Goal: Information Seeking & Learning: Learn about a topic

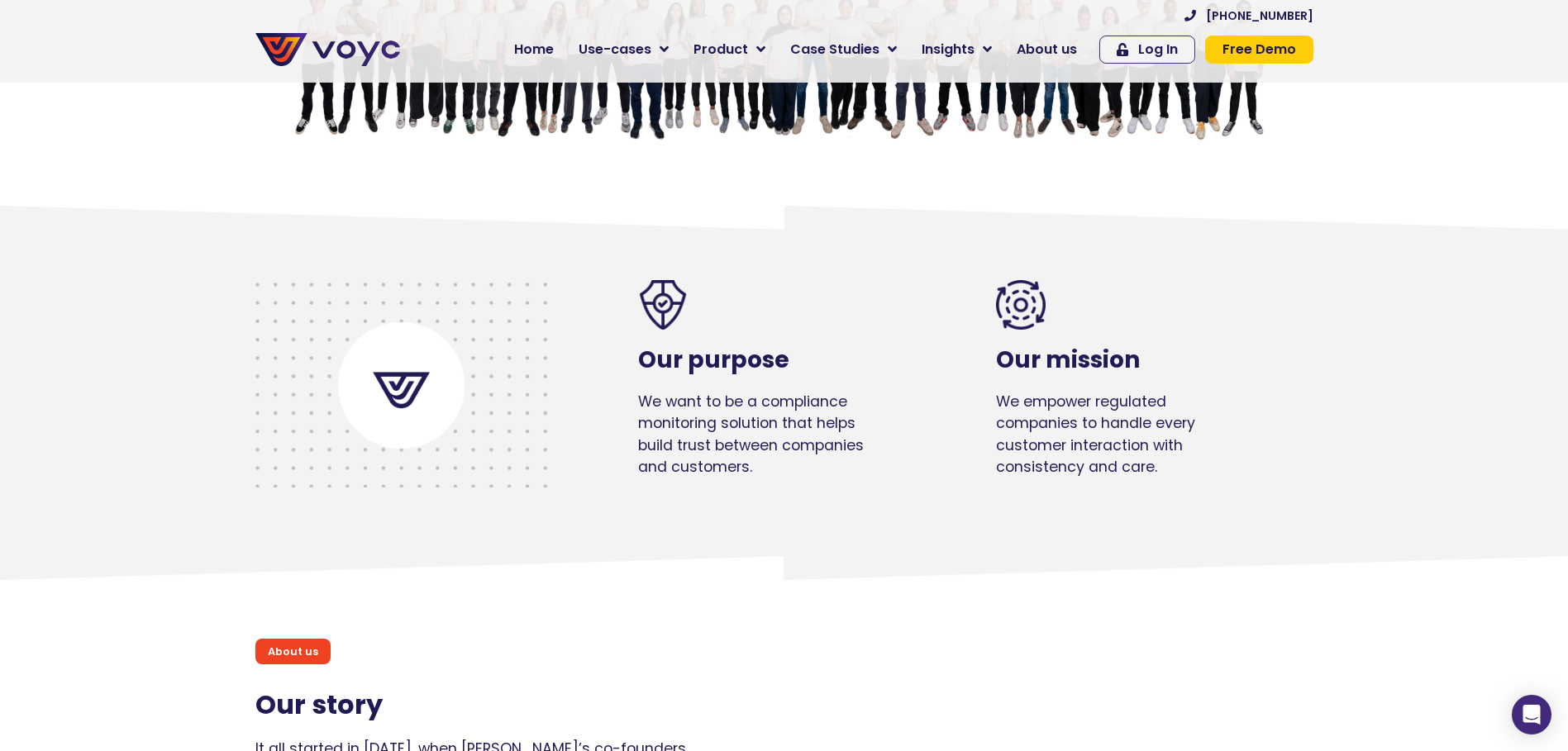
scroll to position [495, 0]
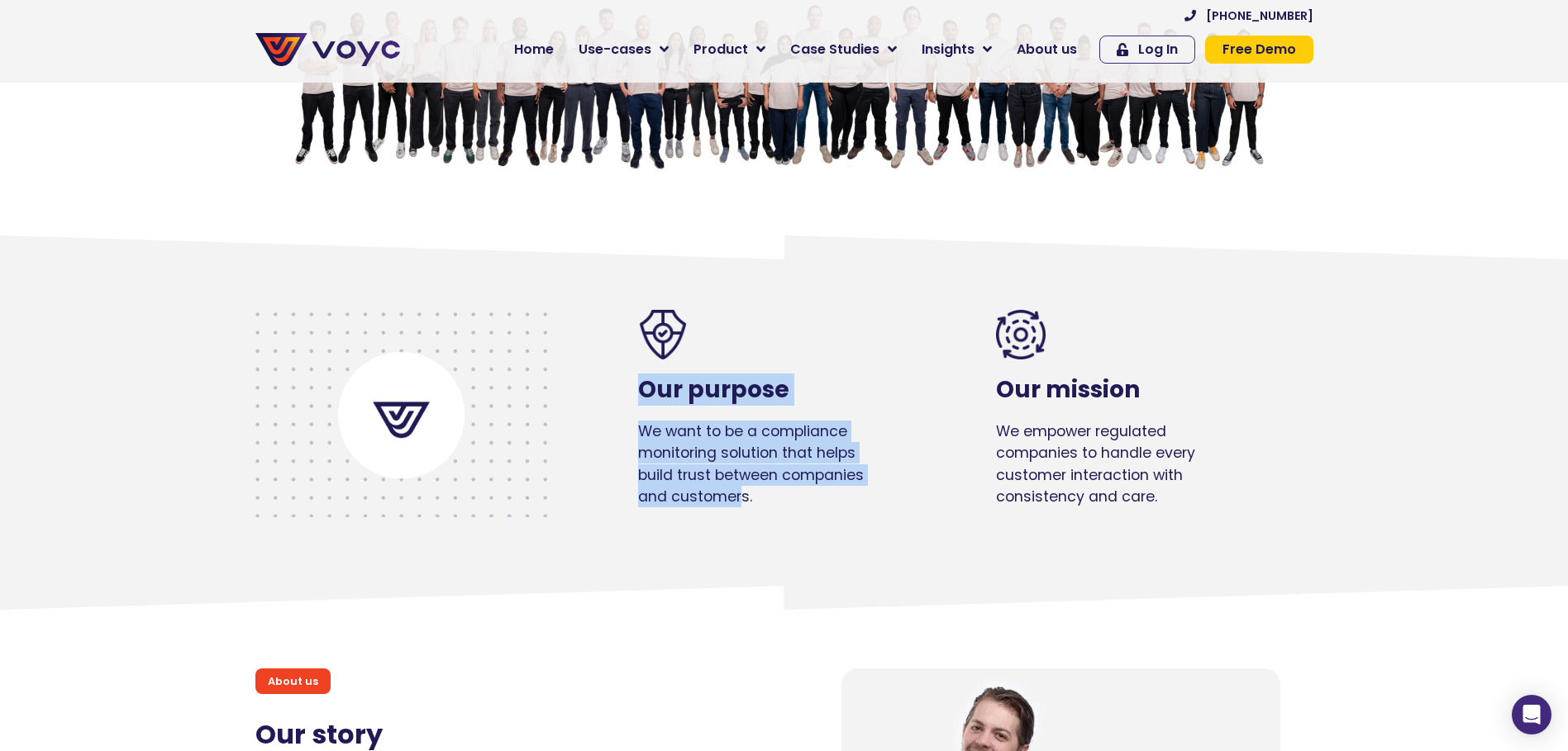
drag, startPoint x: 741, startPoint y: 511, endPoint x: 637, endPoint y: 411, distance: 144.3
click at [637, 411] on div "Our purpose We want to be a compliance monitoring solution that helps build tru…" at bounding box center [759, 414] width 308 height 276
drag, startPoint x: 637, startPoint y: 411, endPoint x: 636, endPoint y: 517, distance: 106.0
click at [636, 517] on div "Our purpose We want to be a compliance monitoring solution that helps build tru…" at bounding box center [759, 414] width 308 height 276
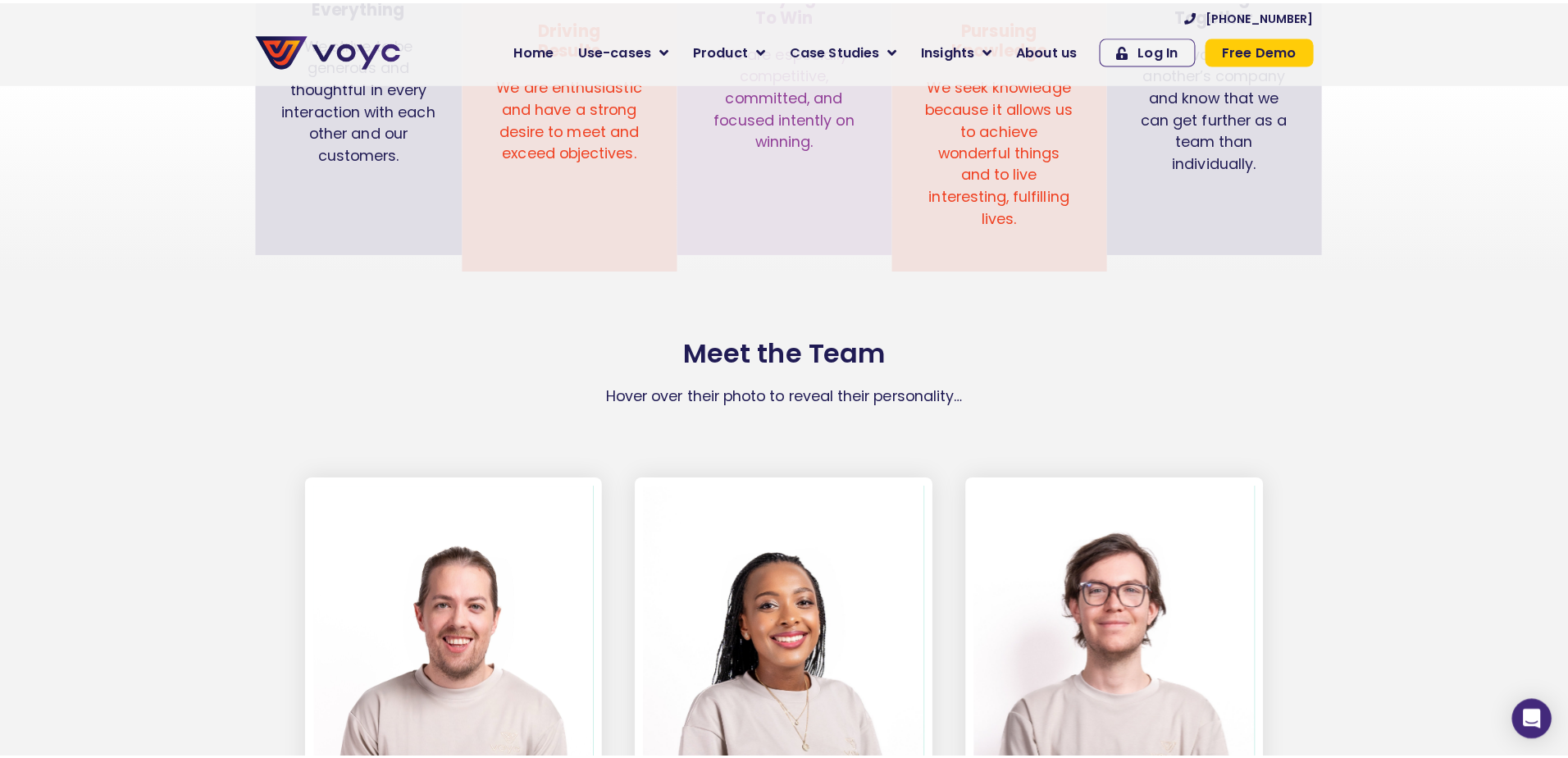
scroll to position [1969, 0]
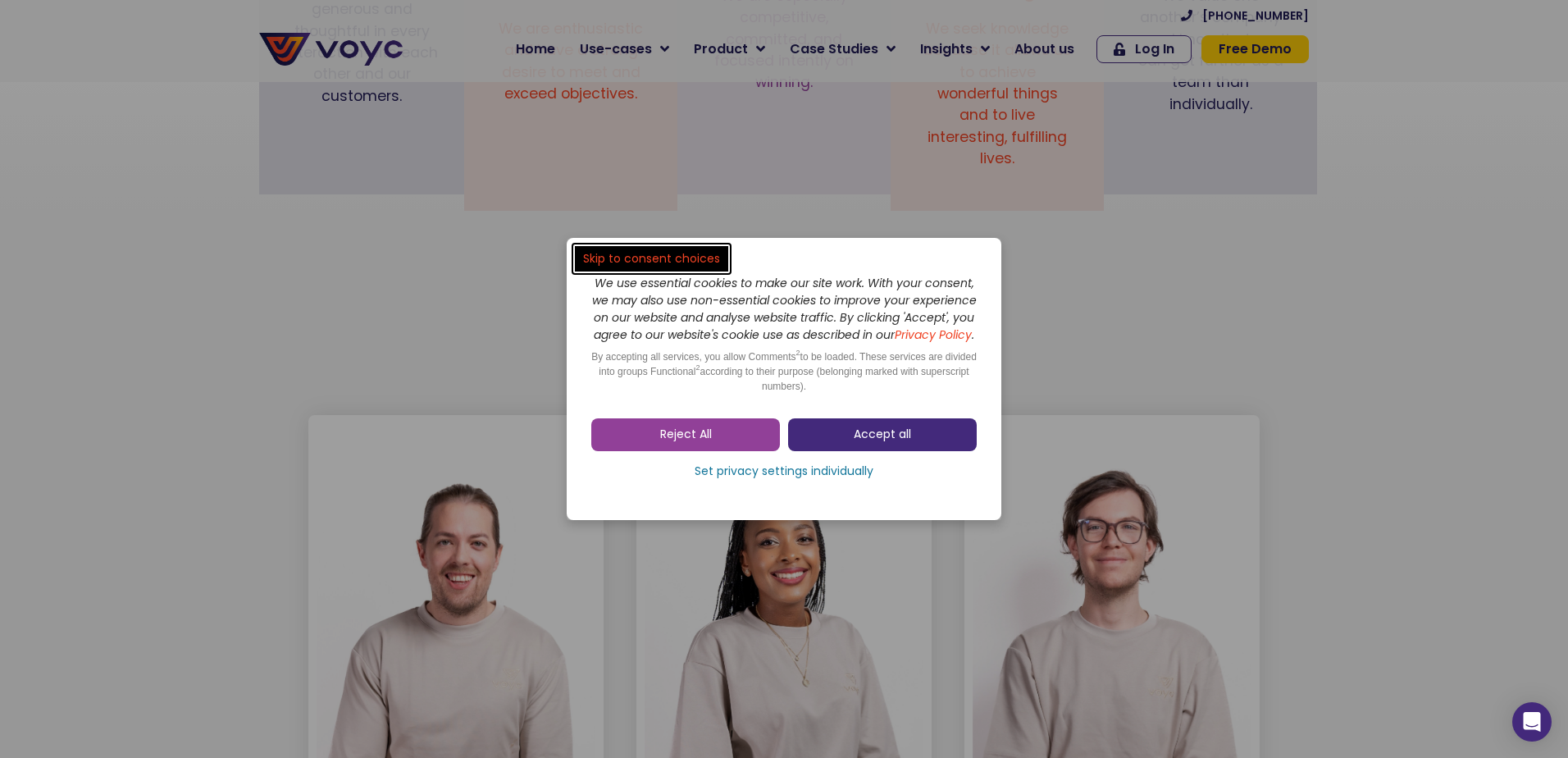
click at [847, 450] on link "Accept all" at bounding box center [882, 434] width 189 height 33
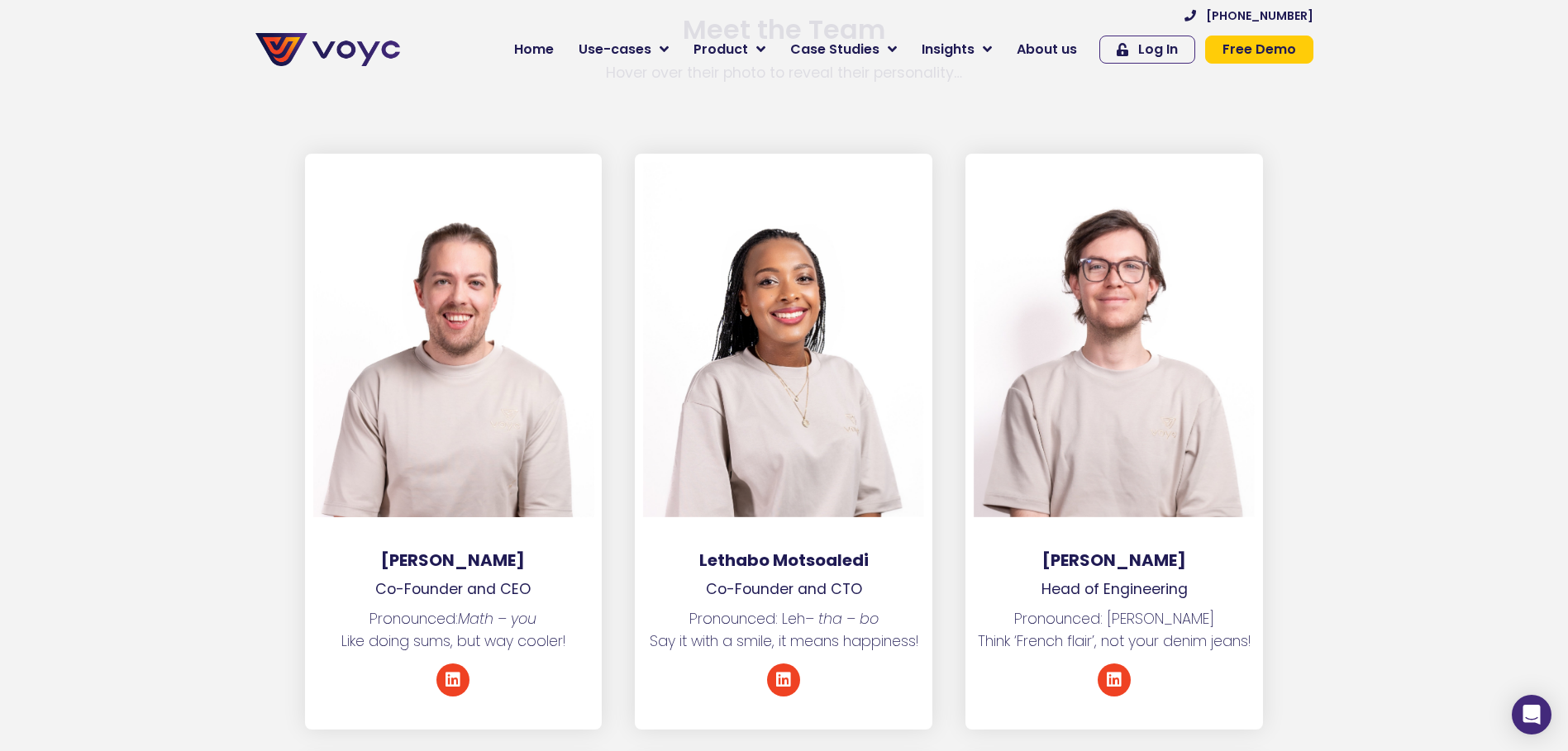
scroll to position [2396, 0]
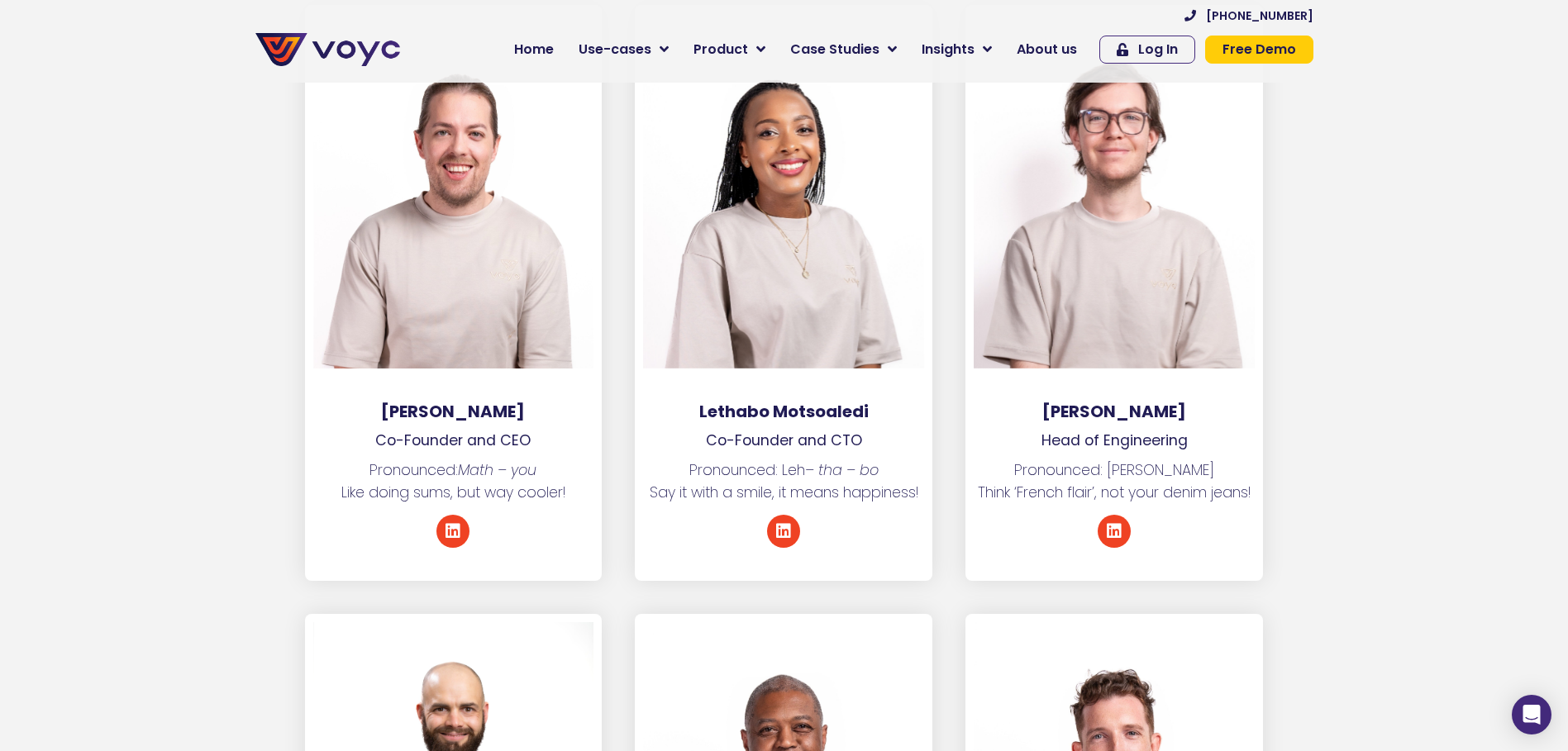
drag, startPoint x: 184, startPoint y: 473, endPoint x: 181, endPoint y: 489, distance: 16.3
click at [181, 489] on section "[PERSON_NAME] Co-Founder and CEO Pronounced: Math – you Like doing sums, but wa…" at bounding box center [784, 309] width 1568 height 609
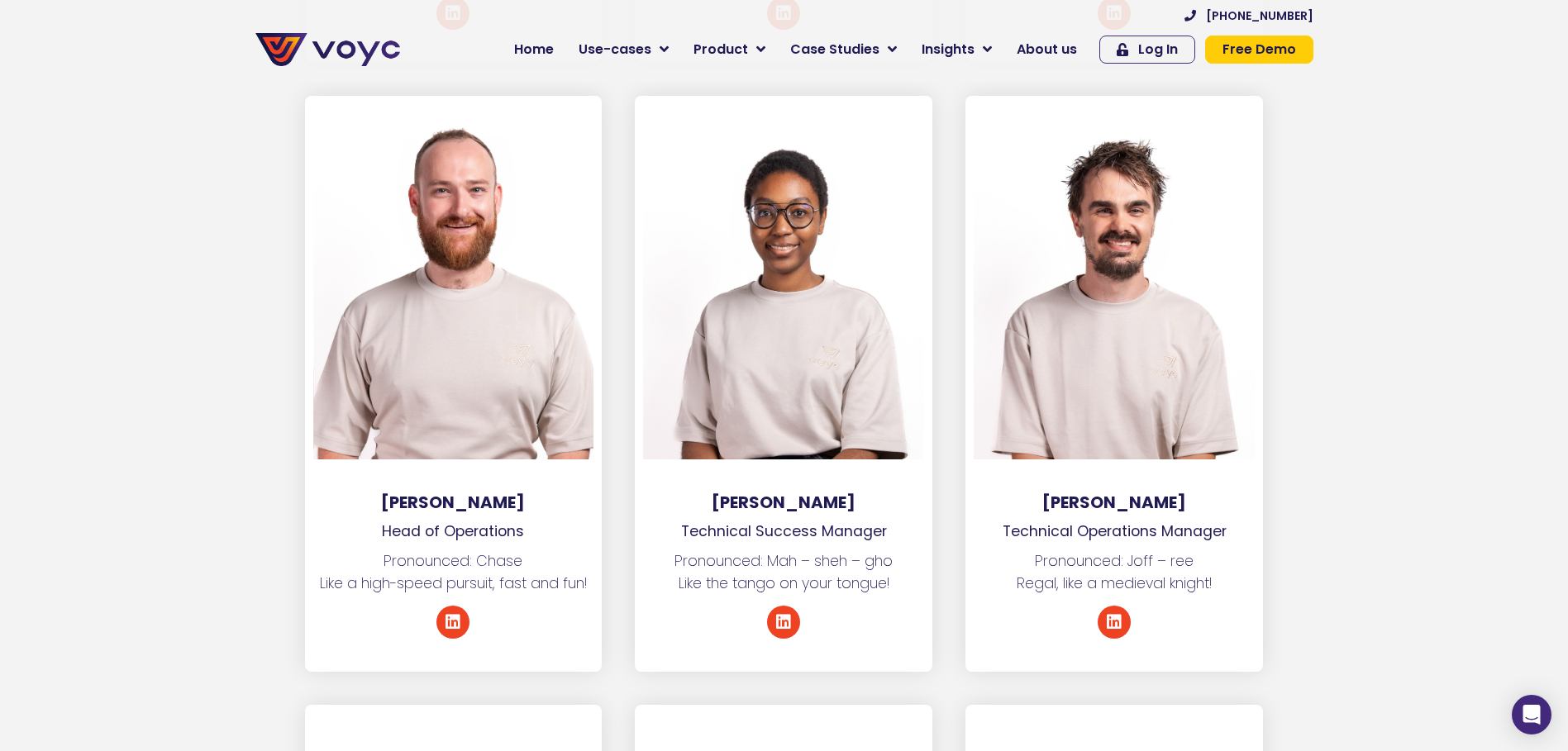
scroll to position [3553, 0]
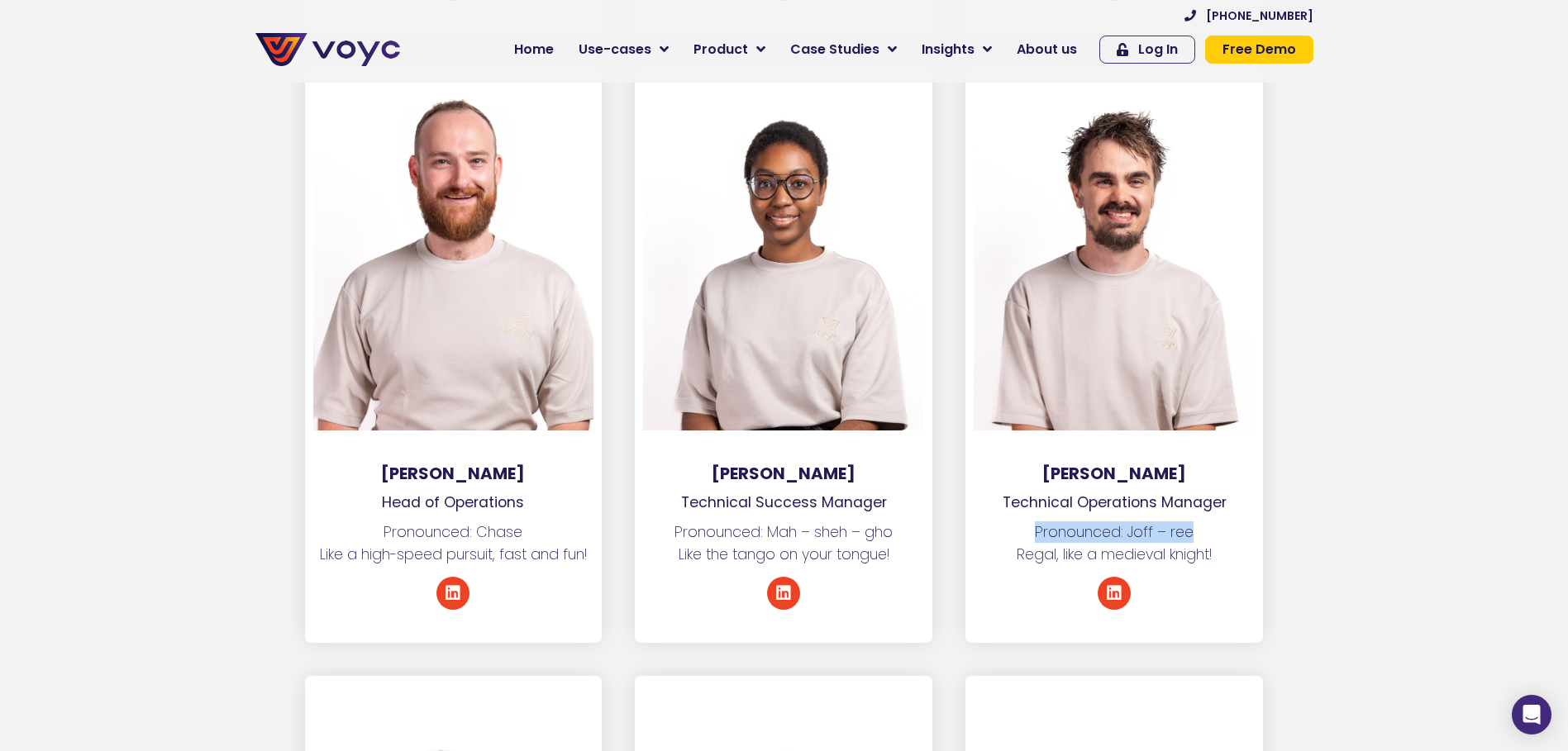
drag, startPoint x: 1411, startPoint y: 496, endPoint x: 1417, endPoint y: 516, distance: 20.9
click at [1417, 516] on section "[PERSON_NAME] Head of Operations Pronounced: [PERSON_NAME] Like a high-speed pu…" at bounding box center [784, 371] width 1568 height 609
drag, startPoint x: 1417, startPoint y: 516, endPoint x: 1397, endPoint y: 503, distance: 23.9
click at [1397, 503] on section "[PERSON_NAME] Head of Operations Pronounced: [PERSON_NAME] Like a high-speed pu…" at bounding box center [784, 371] width 1568 height 609
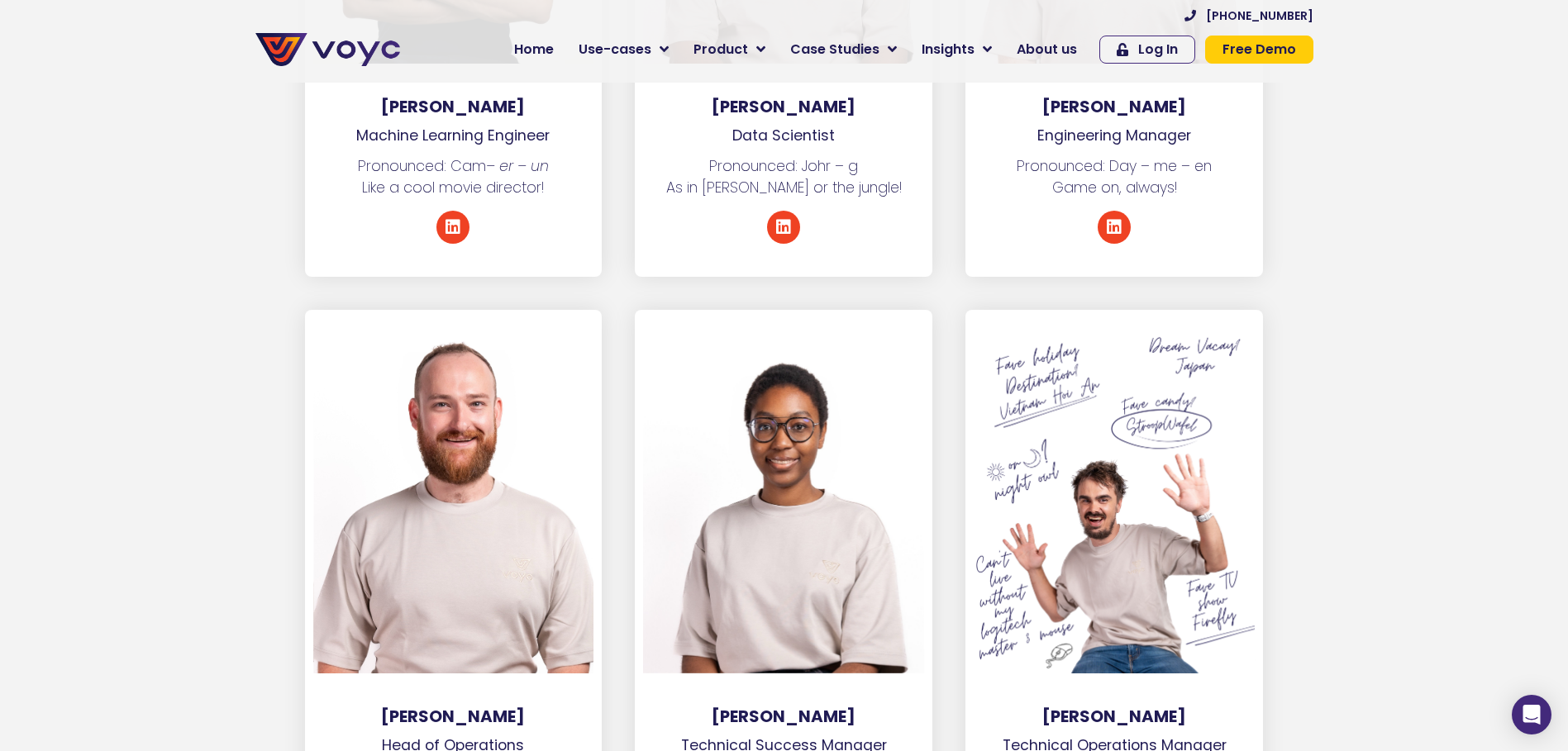
scroll to position [3222, 0]
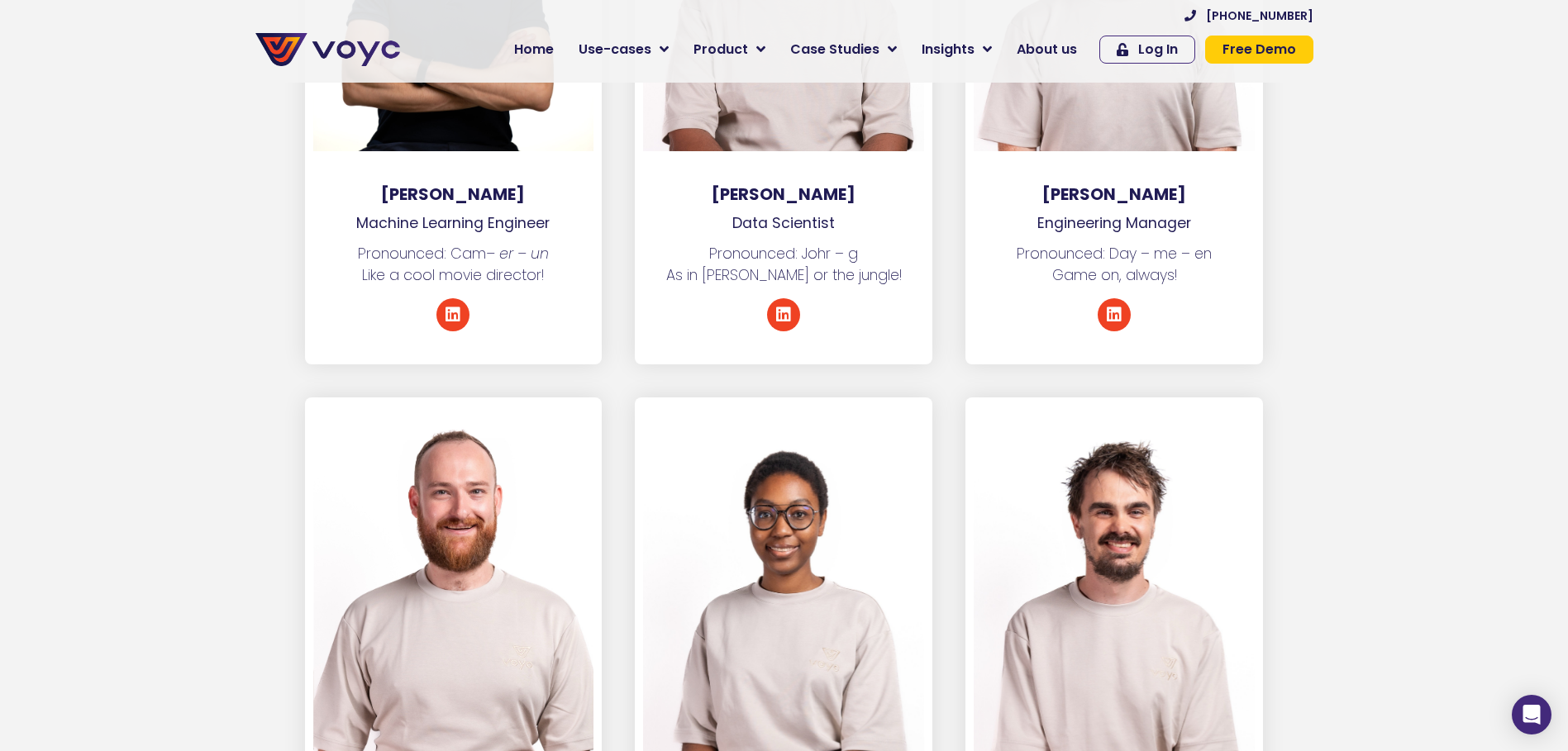
click at [1469, 407] on section "[PERSON_NAME] Head of Operations Pronounced: [PERSON_NAME] Like a high-speed pu…" at bounding box center [784, 702] width 1568 height 609
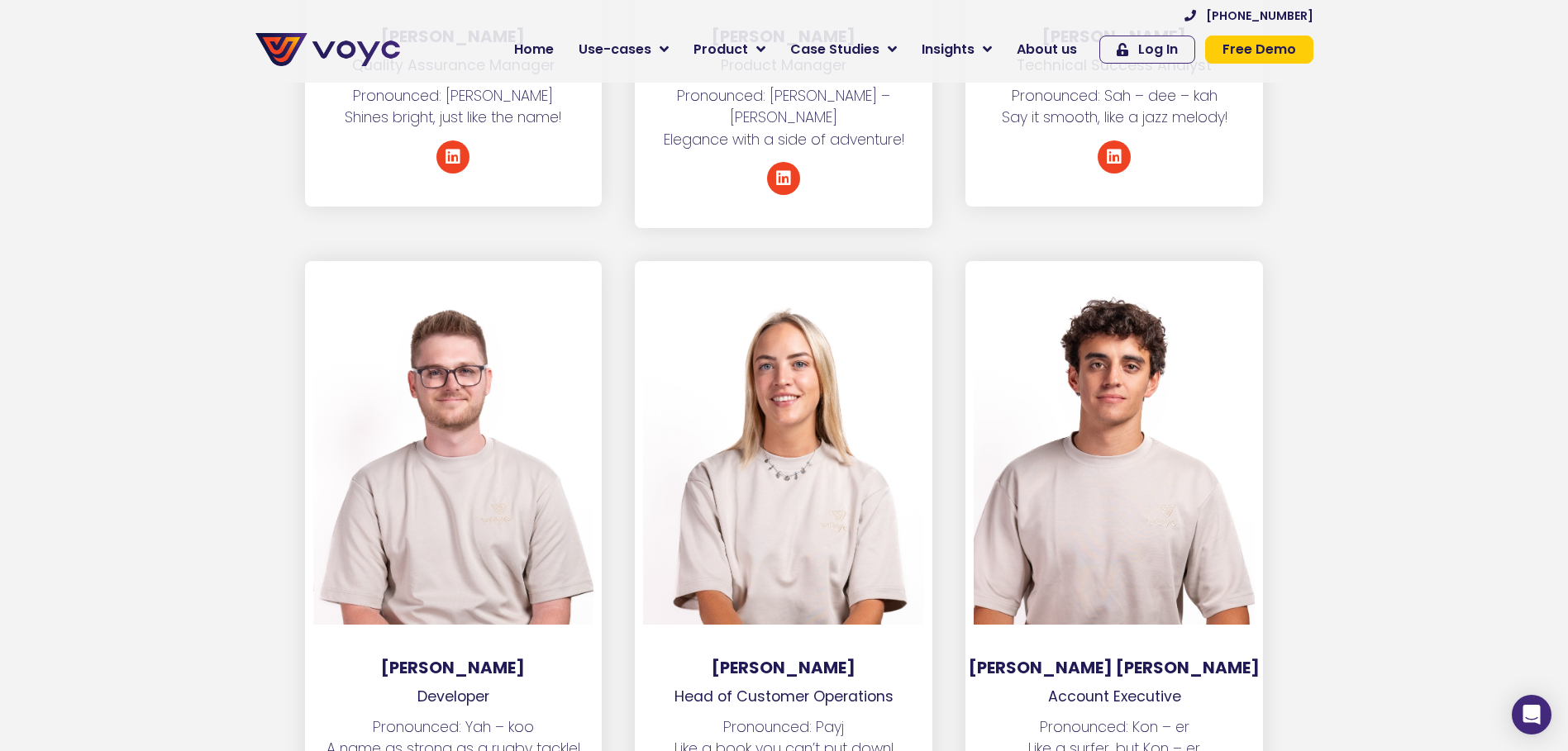
scroll to position [4627, 0]
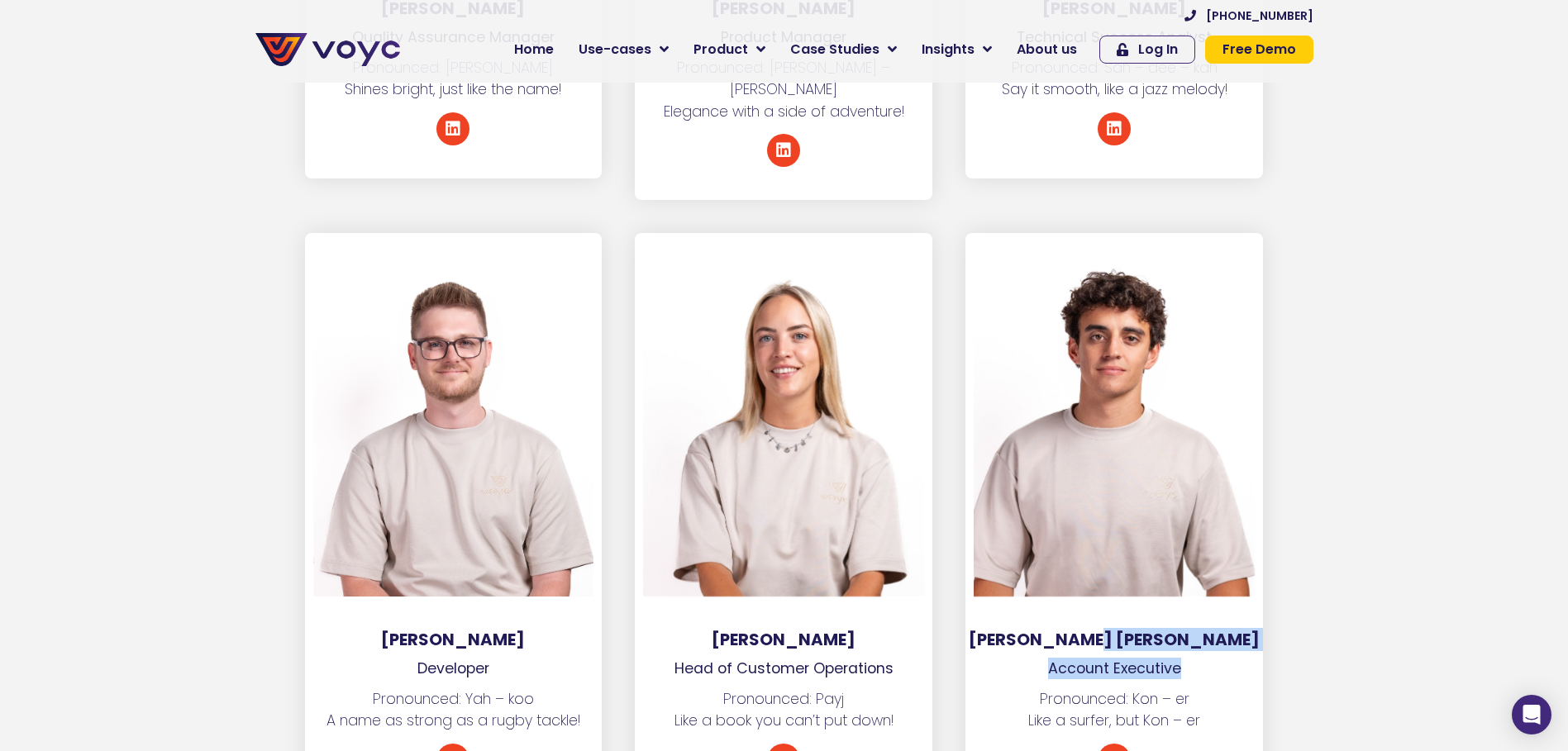
click at [1384, 620] on section "[PERSON_NAME] Developer Pronounced: Yah – koo A name as strong as a rugby tackl…" at bounding box center [784, 537] width 1568 height 609
drag, startPoint x: 1384, startPoint y: 620, endPoint x: 1363, endPoint y: 608, distance: 24.2
click at [1363, 608] on section "[PERSON_NAME] Developer Pronounced: Yah – koo A name as strong as a rugby tackl…" at bounding box center [784, 537] width 1568 height 609
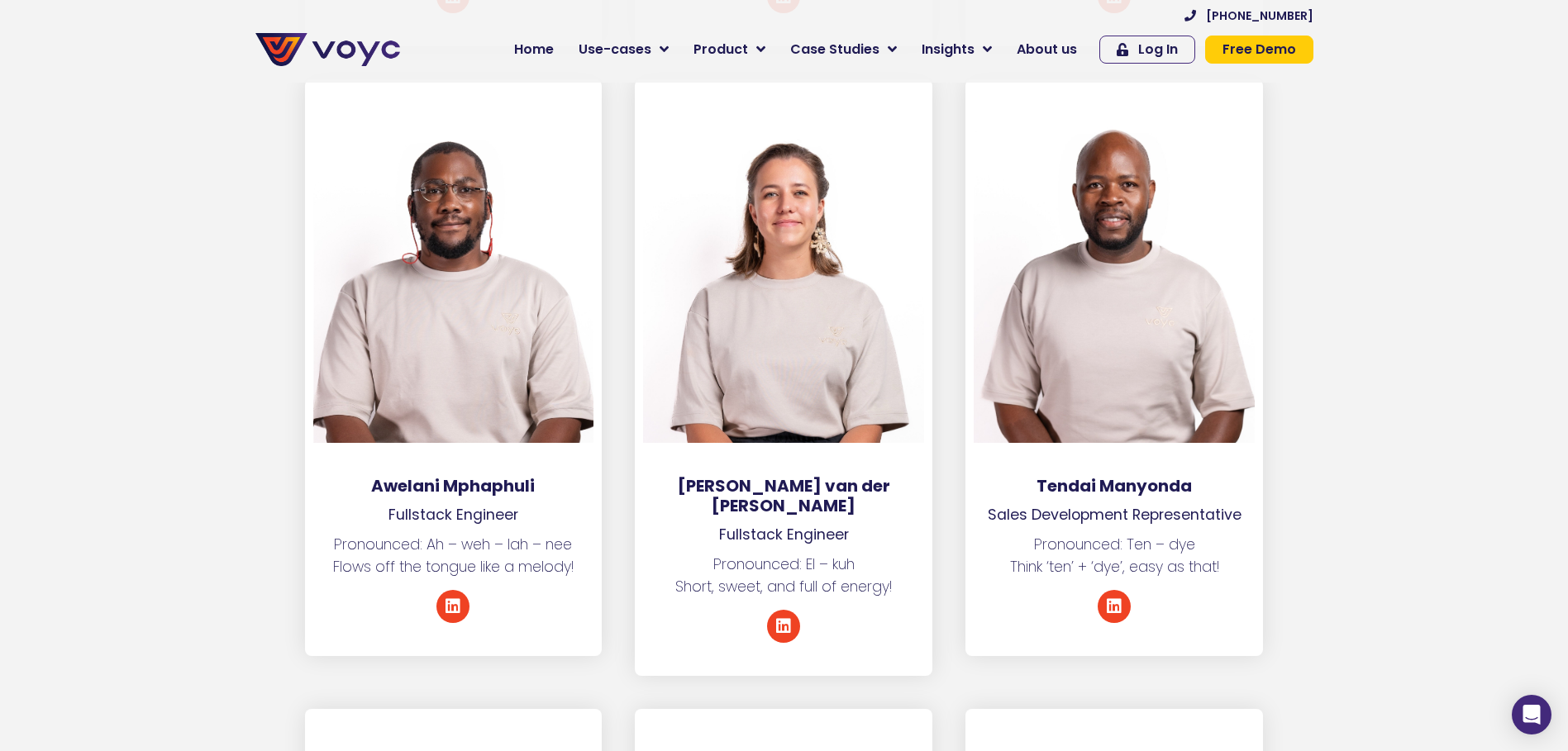
scroll to position [5370, 0]
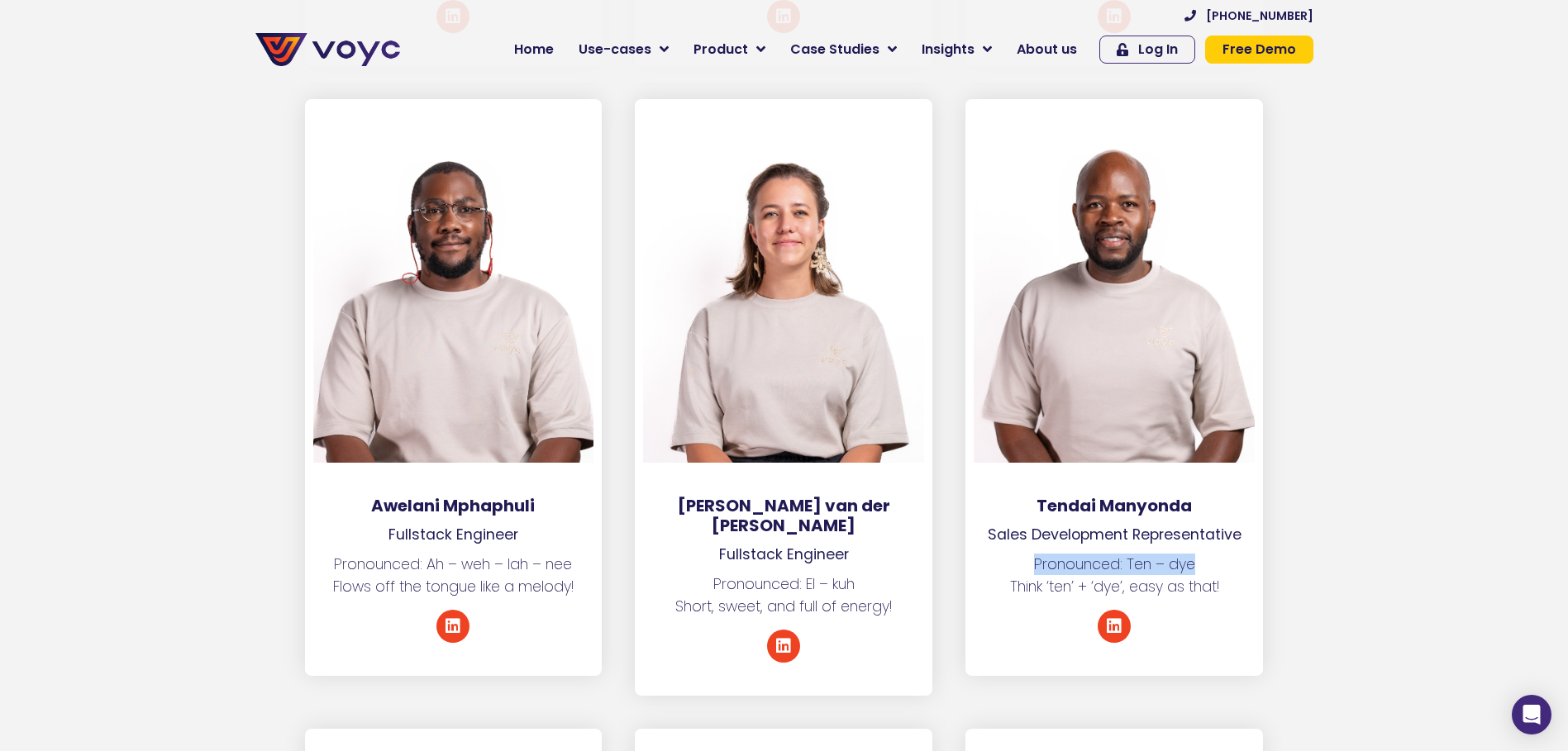
drag, startPoint x: 1366, startPoint y: 500, endPoint x: 1354, endPoint y: 527, distance: 29.5
click at [1354, 527] on section "Awelani Mphaphuli Fullstack Engineer Pronounced: Ah – weh – lah – nee Flows off…" at bounding box center [784, 414] width 1568 height 629
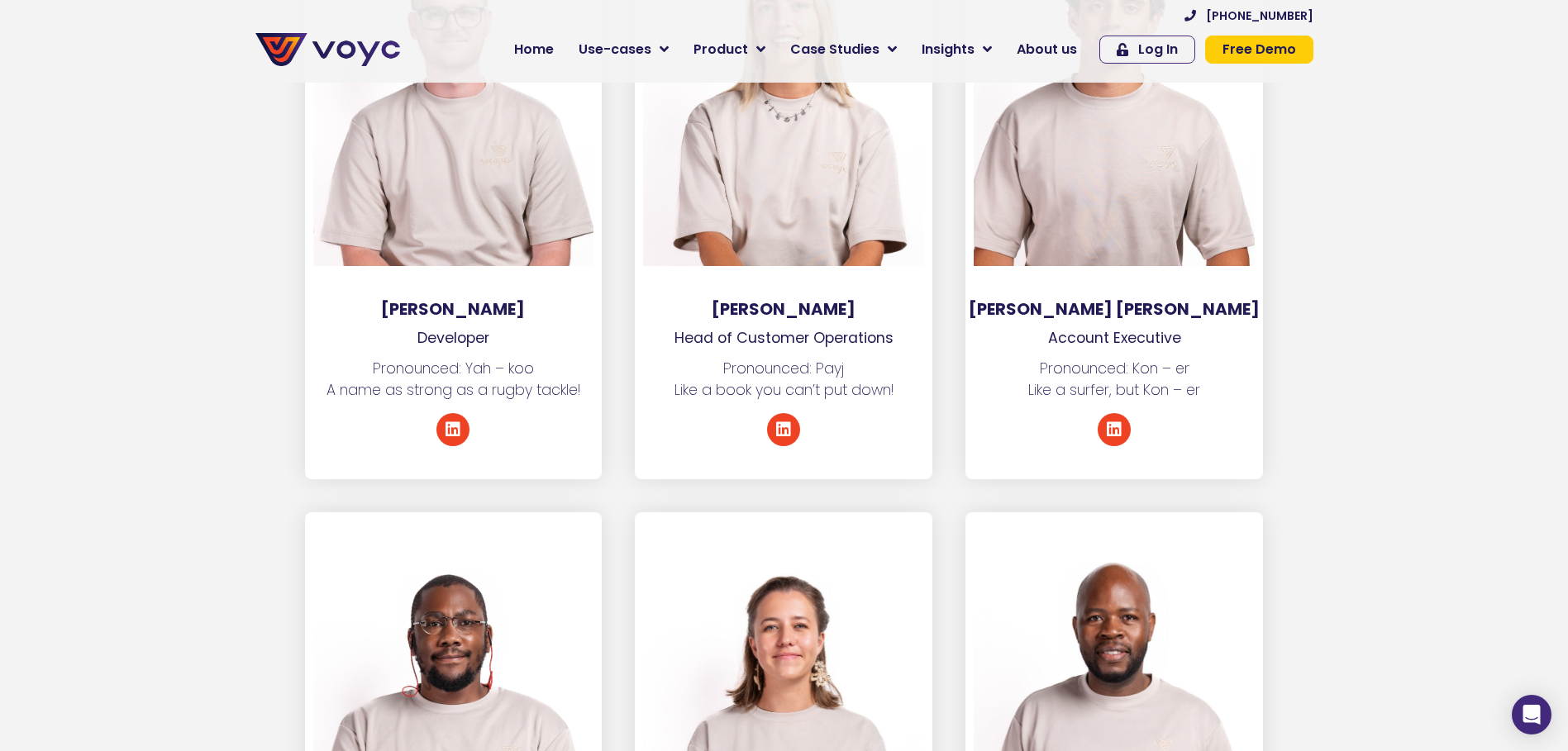
drag, startPoint x: 1354, startPoint y: 527, endPoint x: 1414, endPoint y: 517, distance: 60.8
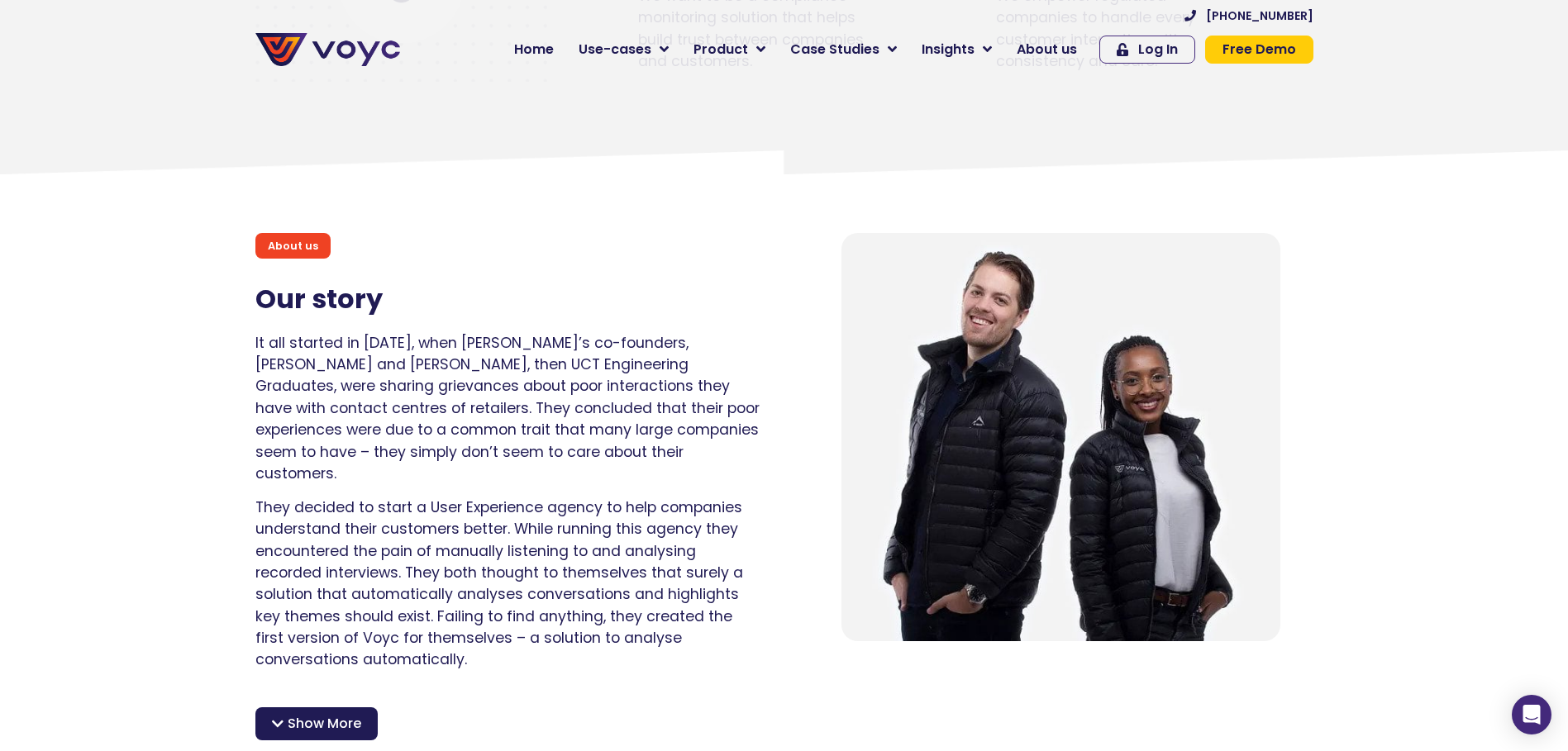
scroll to position [743, 0]
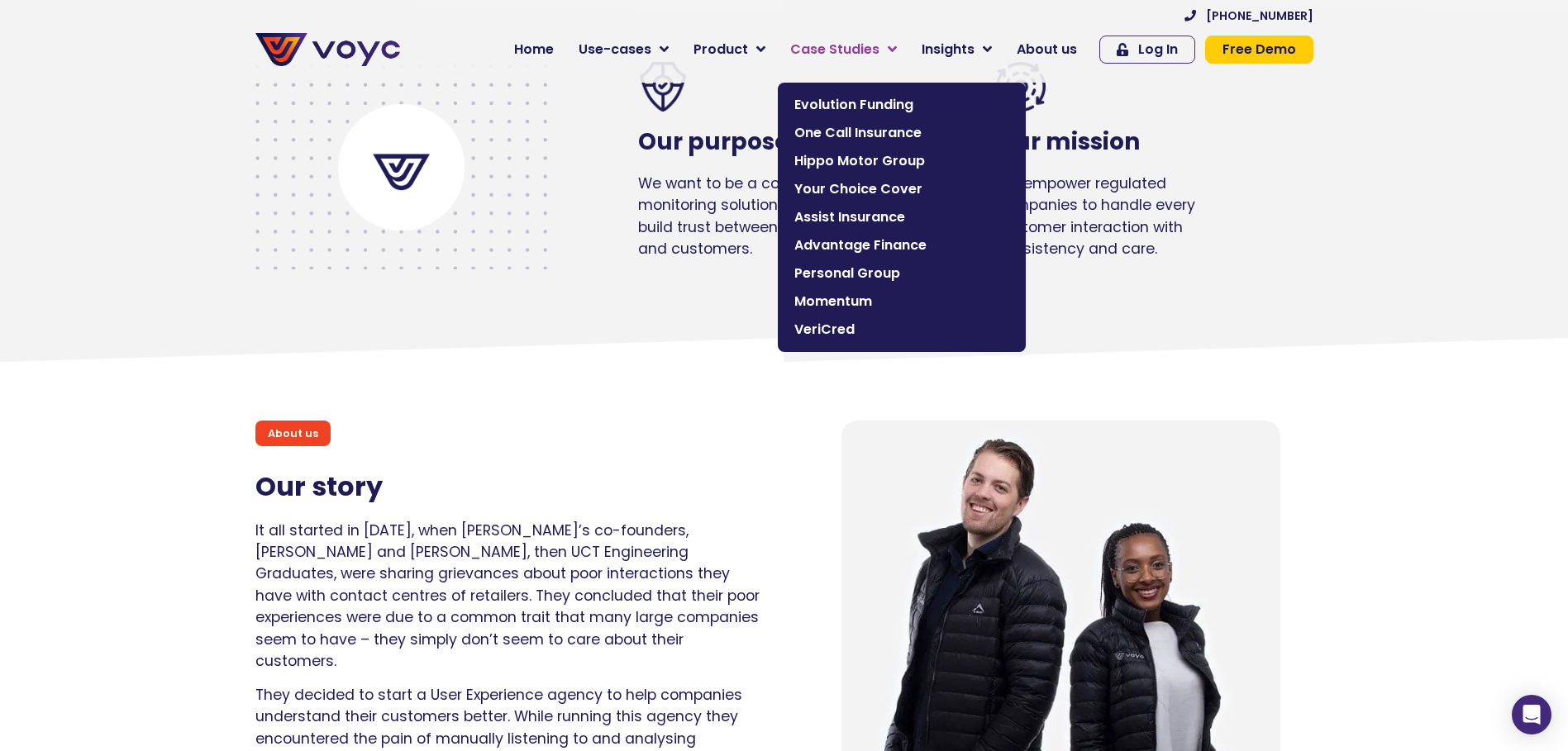
click at [836, 49] on span "Case Studies" at bounding box center [835, 49] width 89 height 20
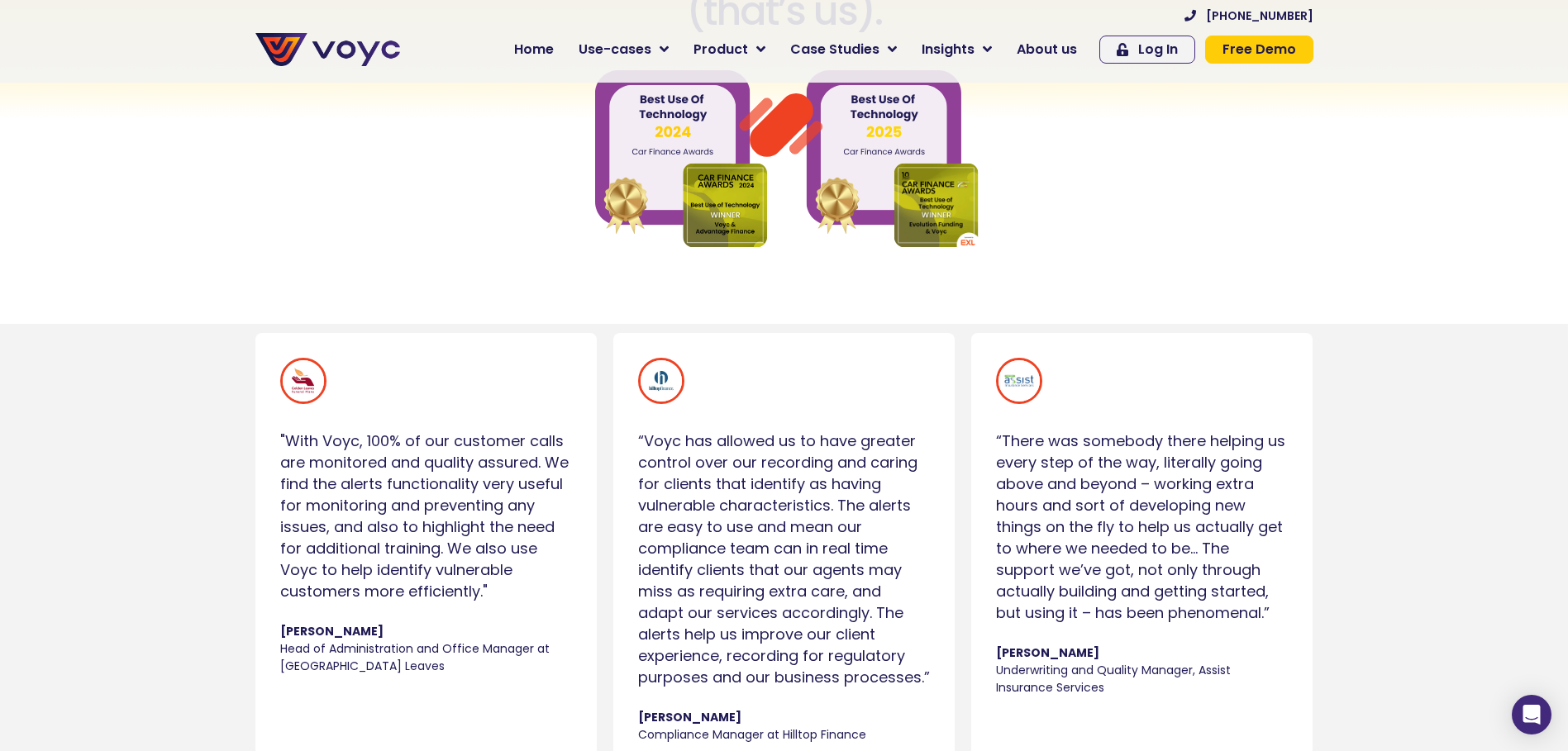
scroll to position [992, 0]
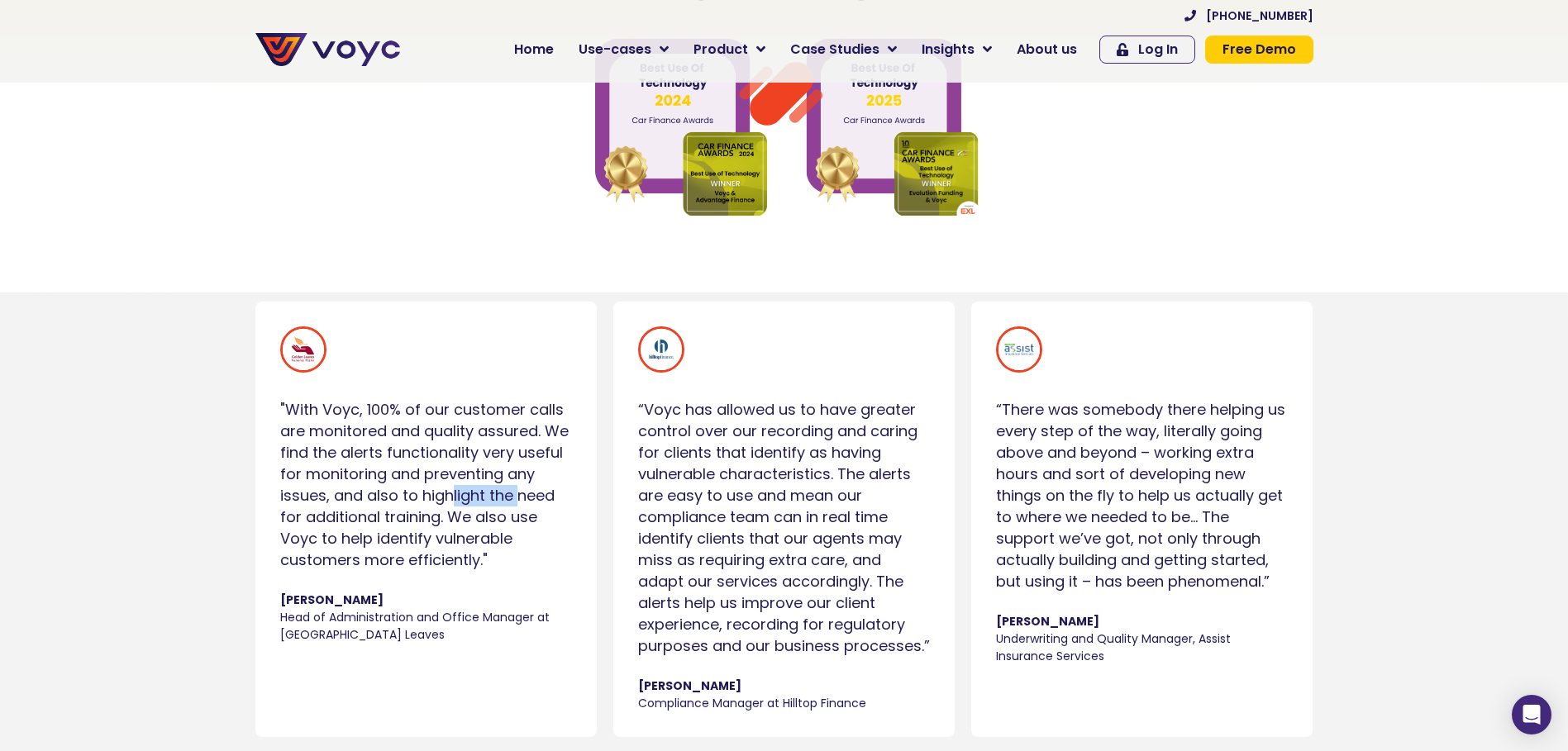
drag, startPoint x: 412, startPoint y: 505, endPoint x: 403, endPoint y: 502, distance: 9.5
click at [403, 502] on div ""With Voyc, 100% of our customer calls are monitored and quality assured. We fi…" at bounding box center [426, 485] width 292 height 172
drag, startPoint x: 403, startPoint y: 502, endPoint x: 476, endPoint y: 550, distance: 87.4
click at [476, 550] on div ""With Voyc, 100% of our customer calls are monitored and quality assured. We fi…" at bounding box center [426, 485] width 292 height 172
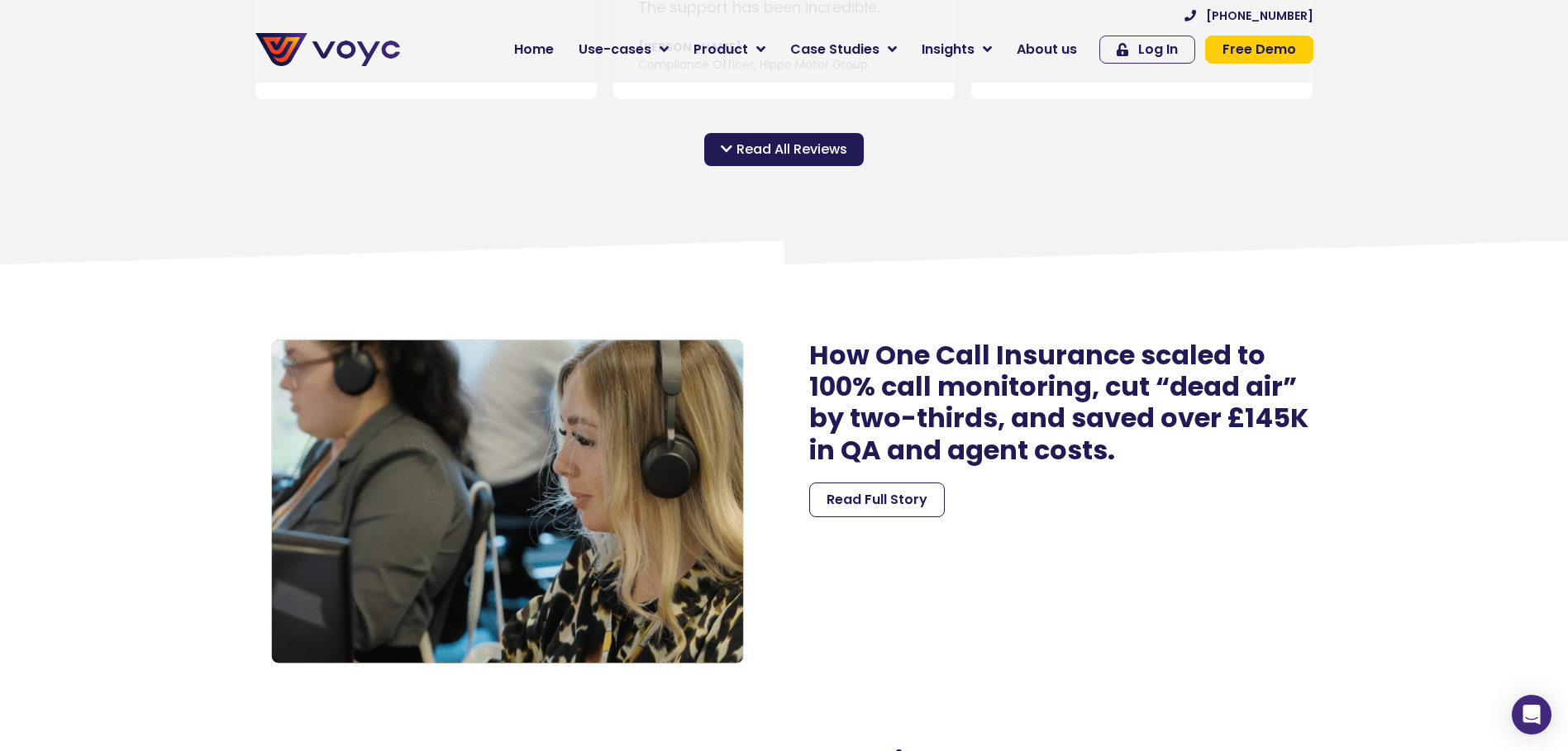
scroll to position [2147, 0]
